Goal: Task Accomplishment & Management: Use online tool/utility

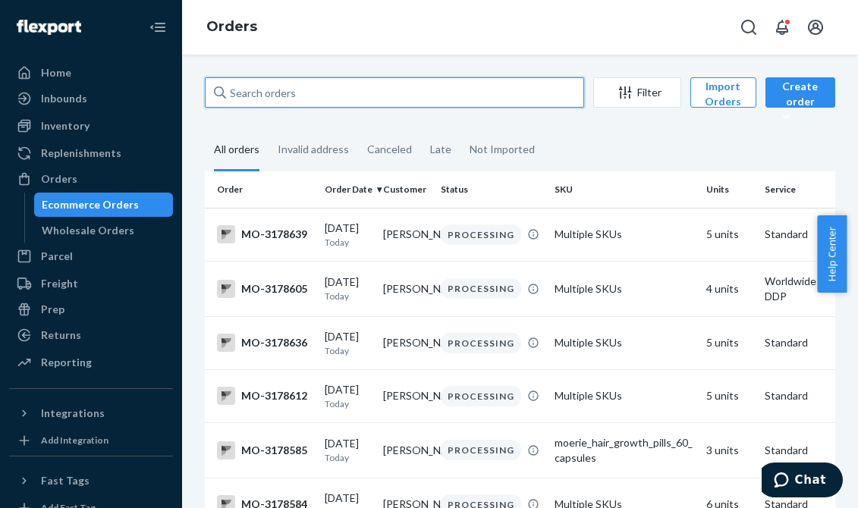
click at [328, 105] on input "text" at bounding box center [394, 92] width 379 height 30
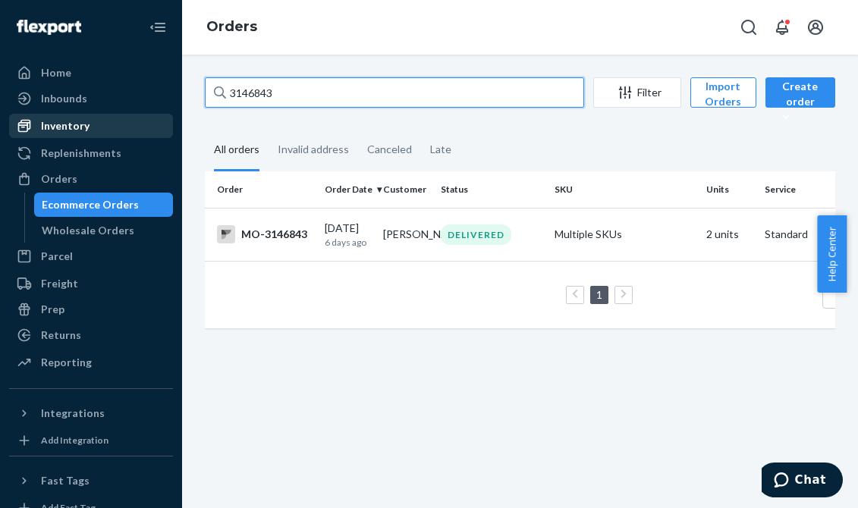
type input "3146843"
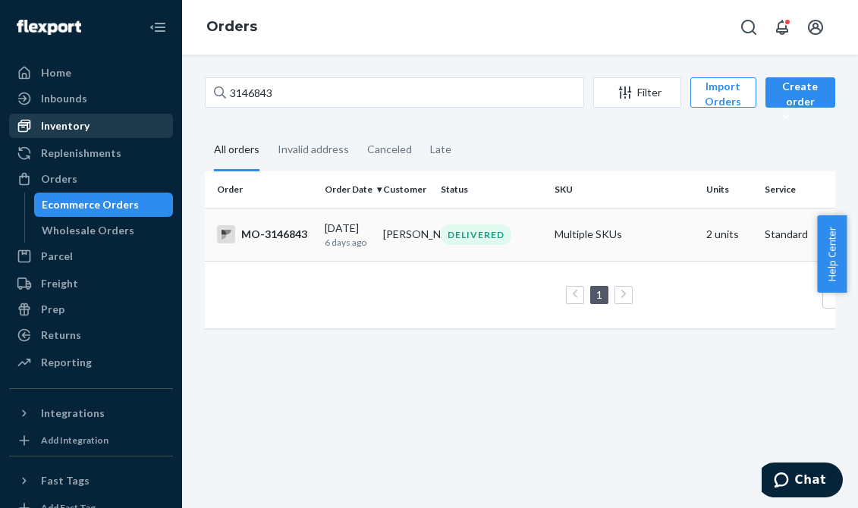
click at [421, 226] on td "[PERSON_NAME]" at bounding box center [406, 234] width 58 height 53
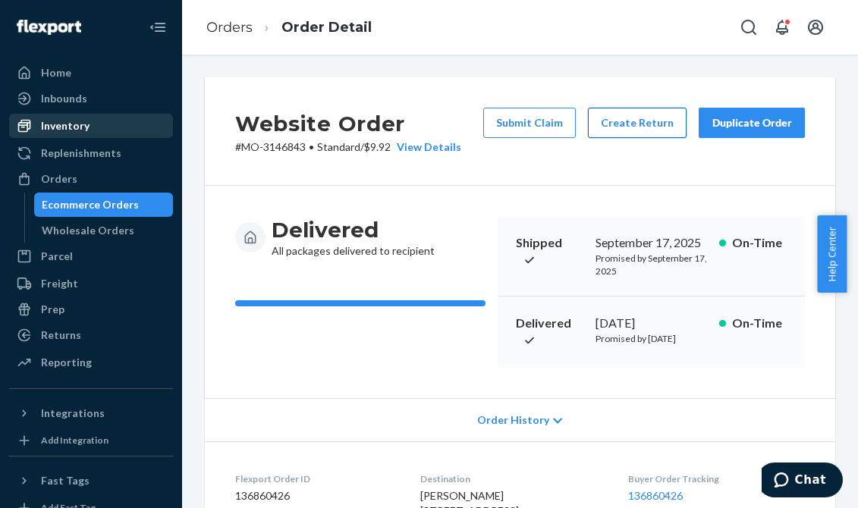
click at [612, 130] on button "Create Return" at bounding box center [637, 123] width 99 height 30
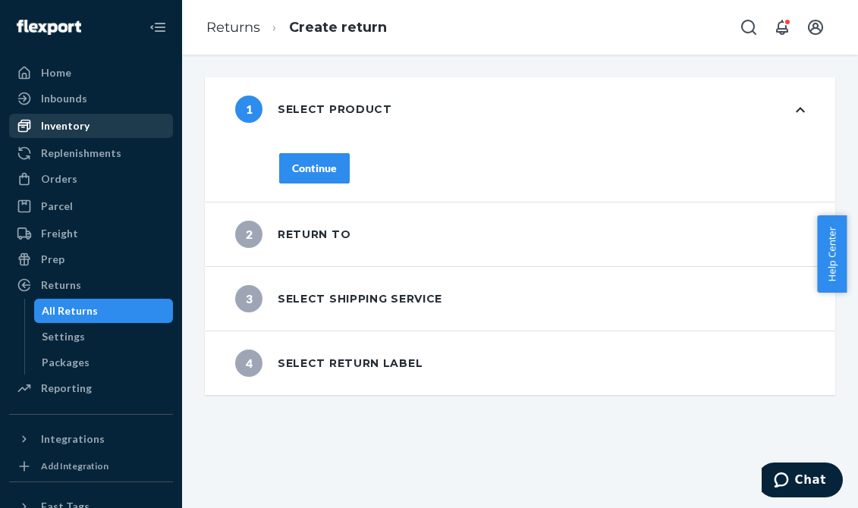
click at [328, 175] on div "Continue" at bounding box center [314, 168] width 45 height 15
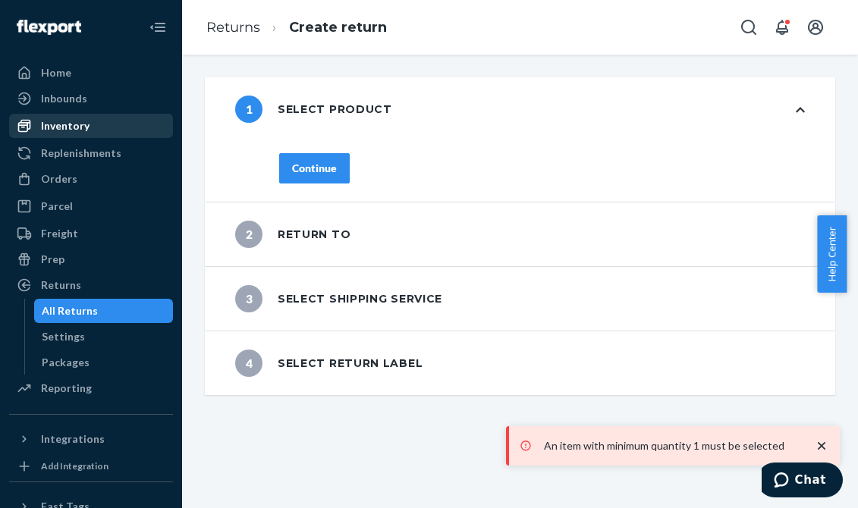
click at [320, 178] on button "Continue" at bounding box center [314, 168] width 71 height 30
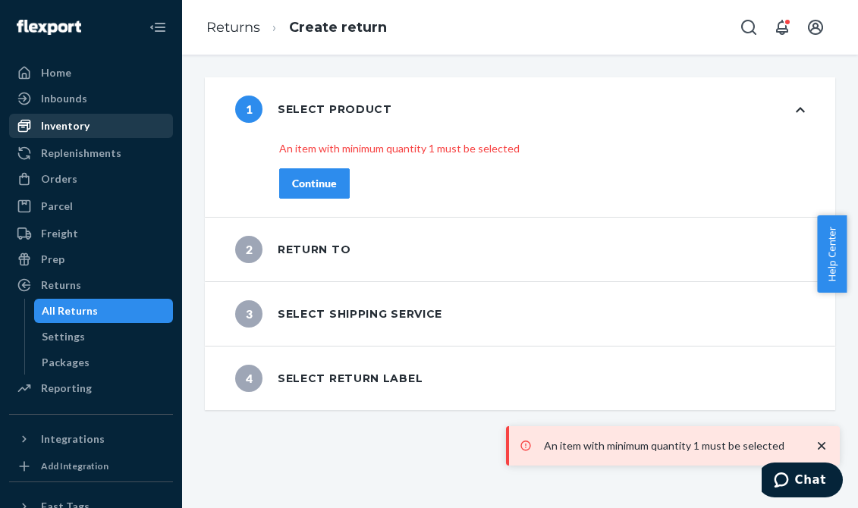
click at [319, 175] on button "Continue" at bounding box center [314, 183] width 71 height 30
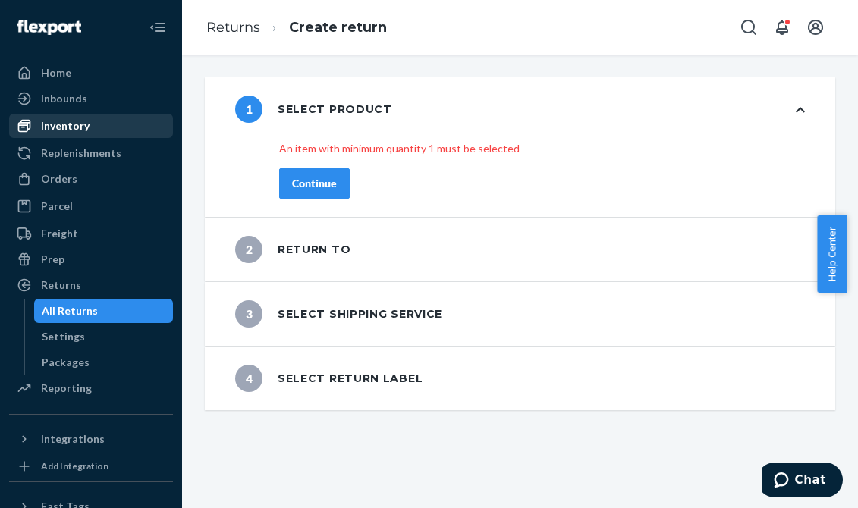
click at [300, 193] on button "Continue" at bounding box center [314, 183] width 71 height 30
click at [244, 103] on span "1" at bounding box center [248, 109] width 27 height 27
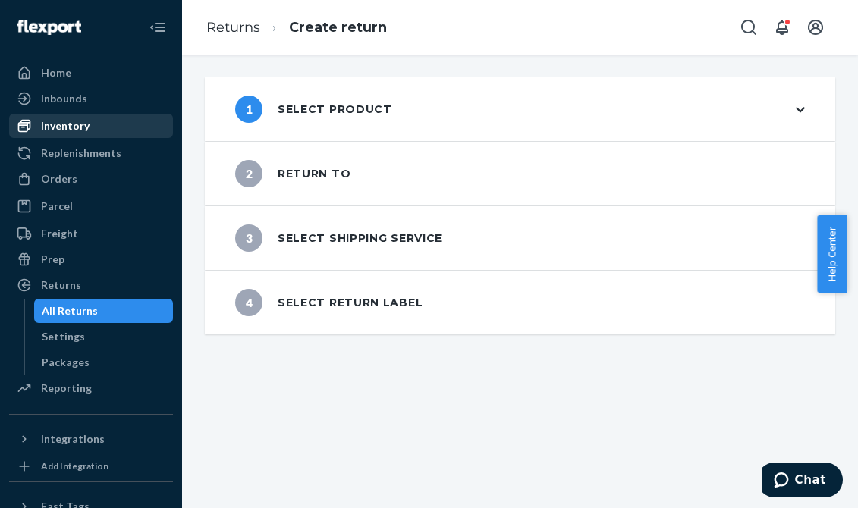
click at [256, 112] on span "1" at bounding box center [248, 109] width 27 height 27
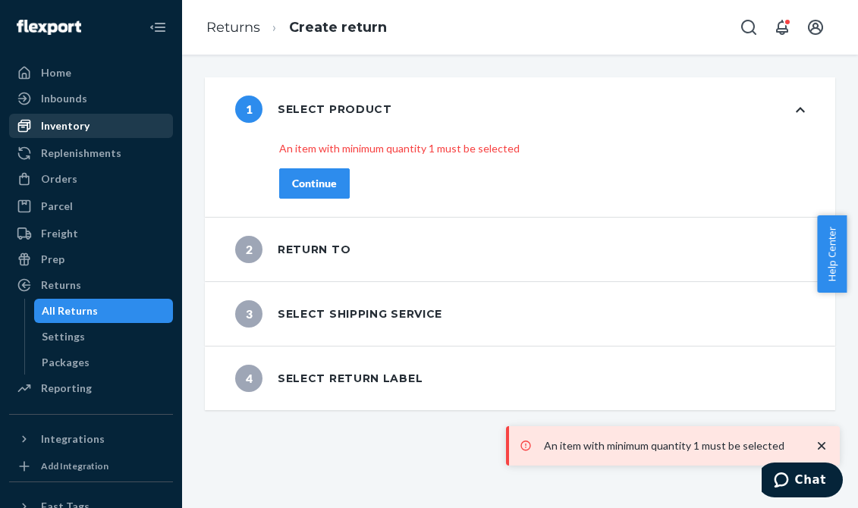
click at [325, 174] on button "Continue" at bounding box center [314, 183] width 71 height 30
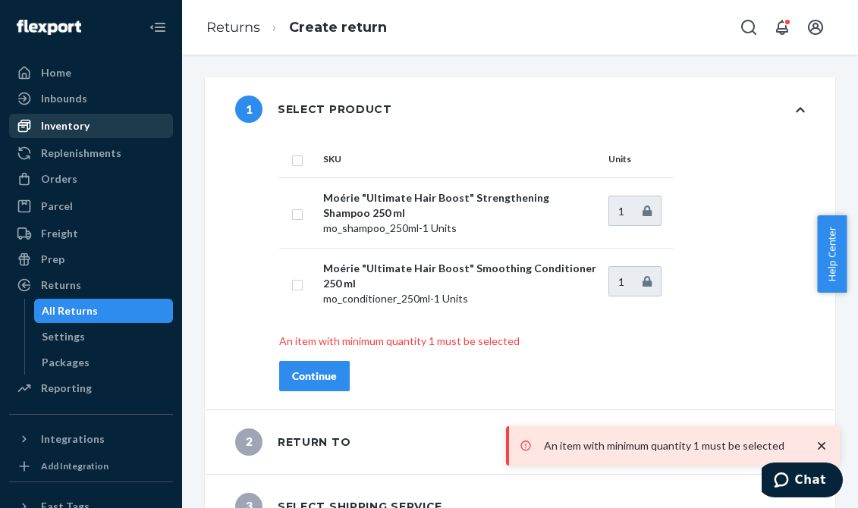
click at [325, 174] on th "SKU" at bounding box center [459, 159] width 285 height 36
click at [298, 162] on input "checkbox" at bounding box center [297, 159] width 12 height 16
checkbox input "true"
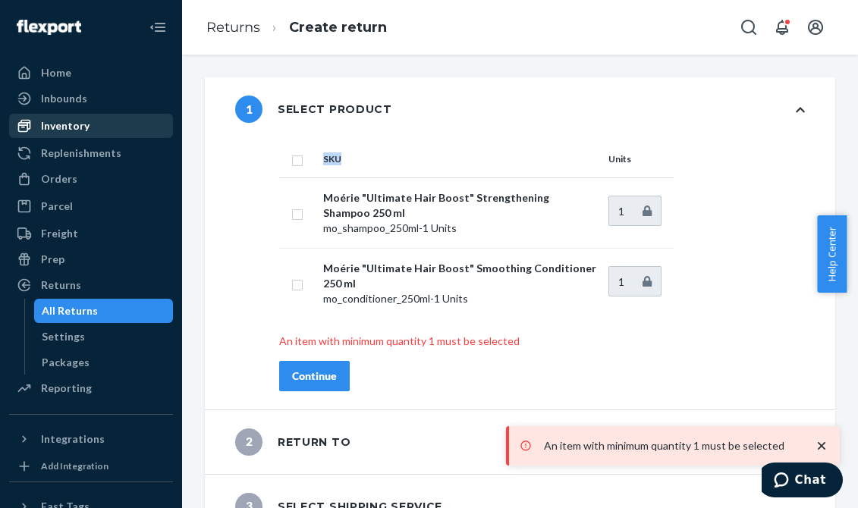
checkbox input "true"
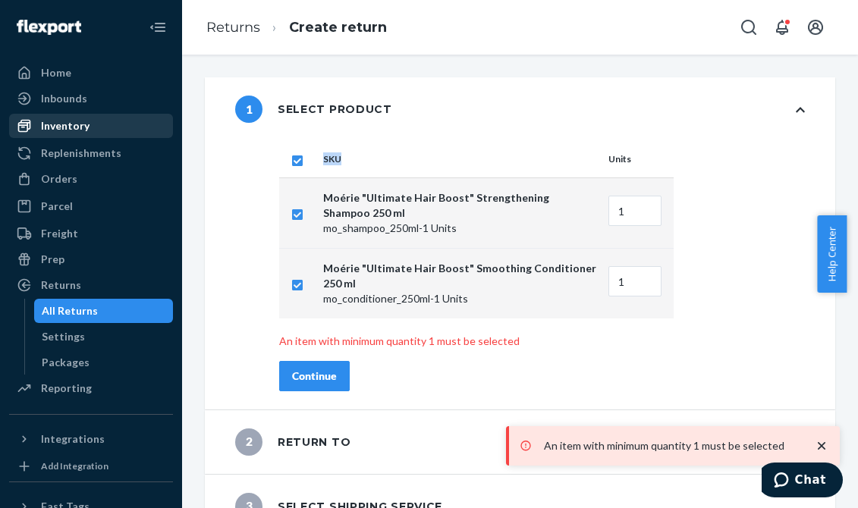
click at [321, 376] on div "Continue" at bounding box center [314, 376] width 45 height 15
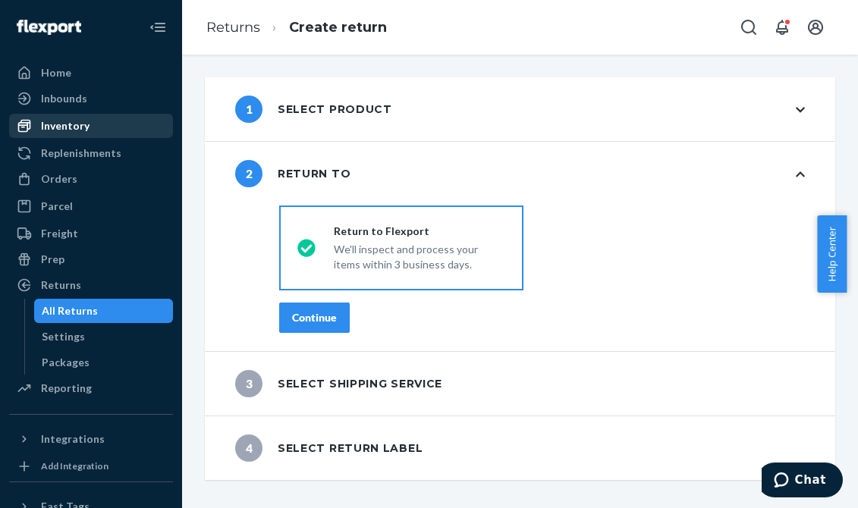
click at [337, 329] on button "Continue" at bounding box center [314, 318] width 71 height 30
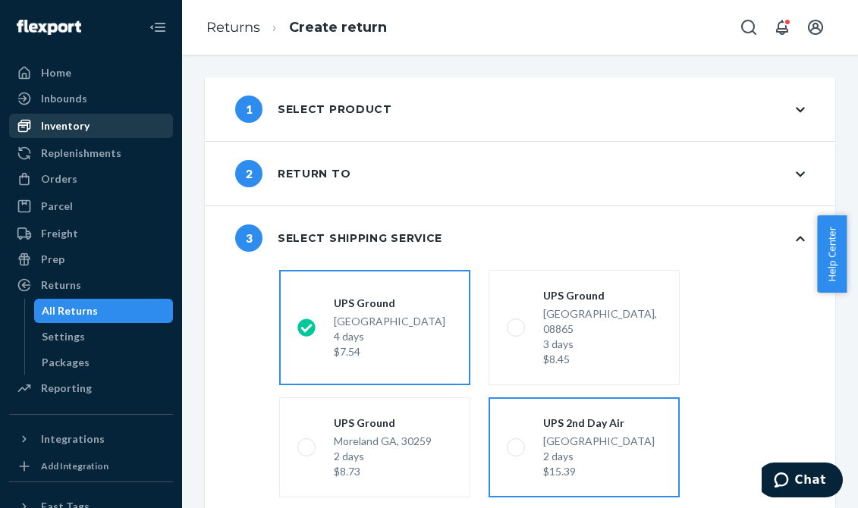
scroll to position [212, 0]
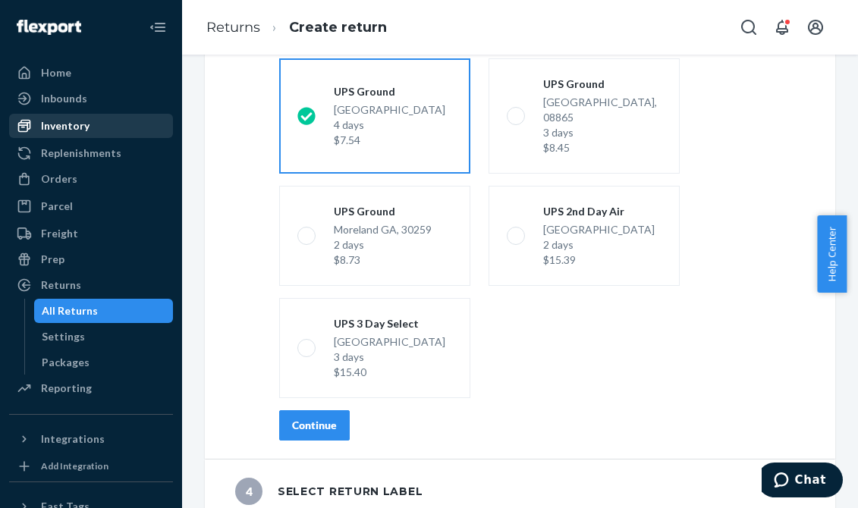
click at [335, 418] on div "Continue" at bounding box center [314, 425] width 45 height 15
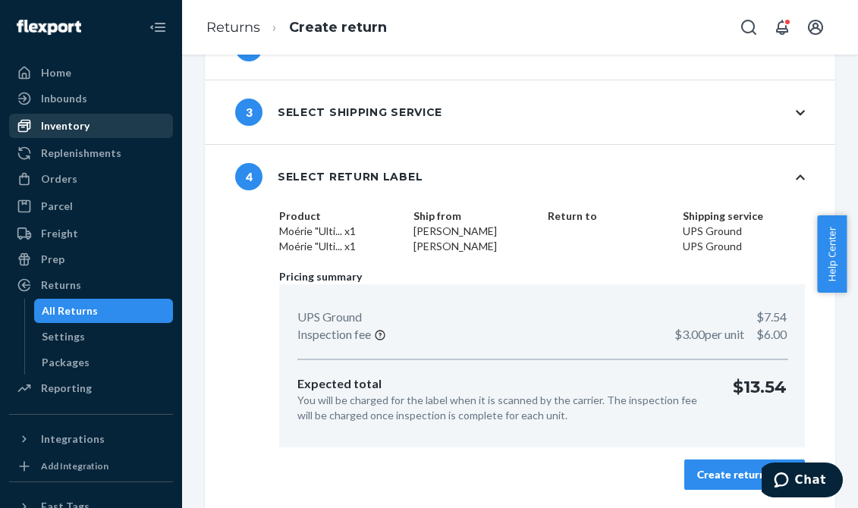
scroll to position [126, 0]
click at [712, 467] on div "Create return label" at bounding box center [744, 474] width 95 height 15
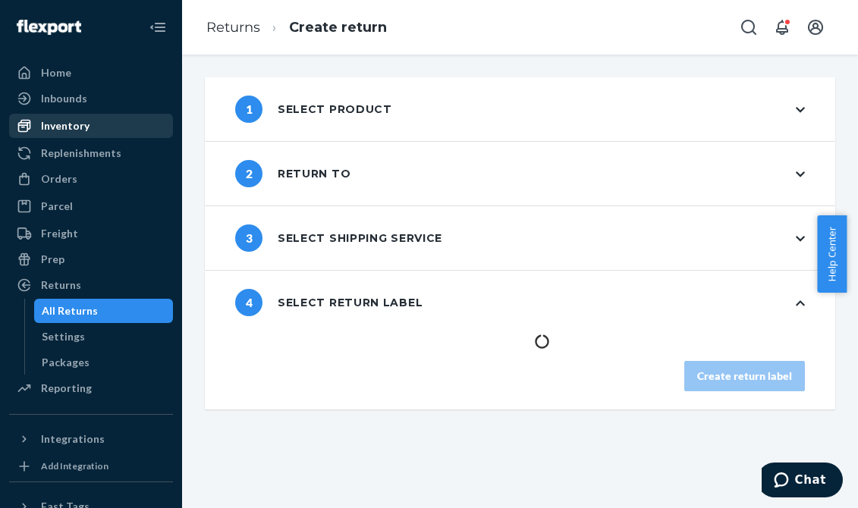
scroll to position [0, 0]
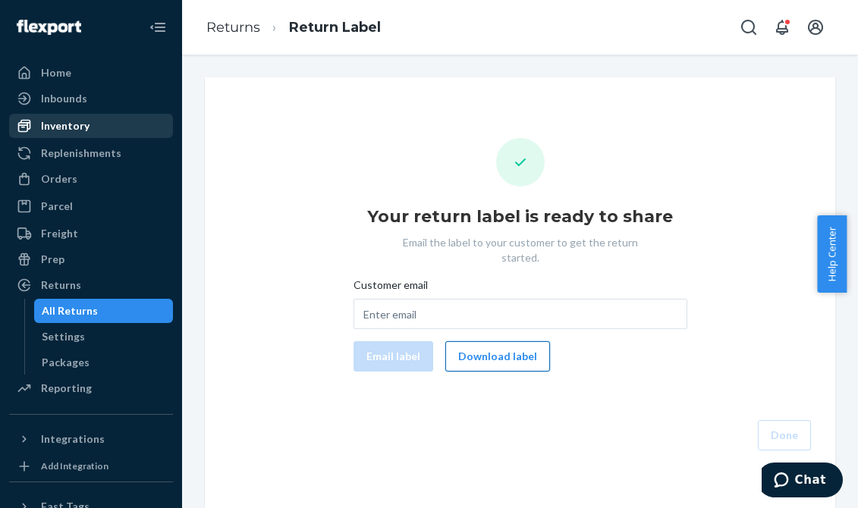
click at [480, 348] on button "Download label" at bounding box center [497, 356] width 105 height 30
